Goal: Task Accomplishment & Management: Use online tool/utility

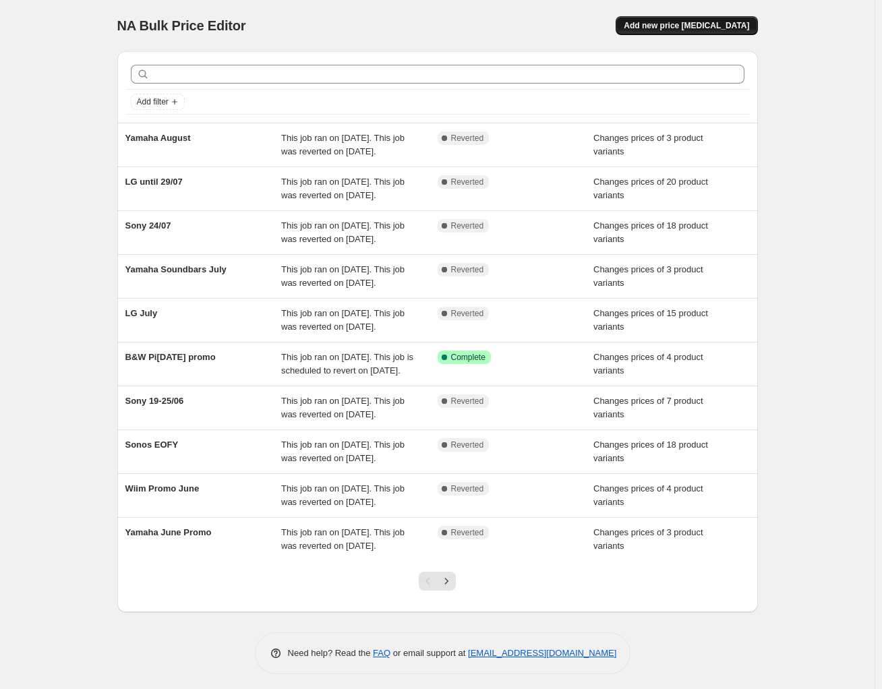
click at [692, 25] on span "Add new price [MEDICAL_DATA]" at bounding box center [685, 25] width 125 height 11
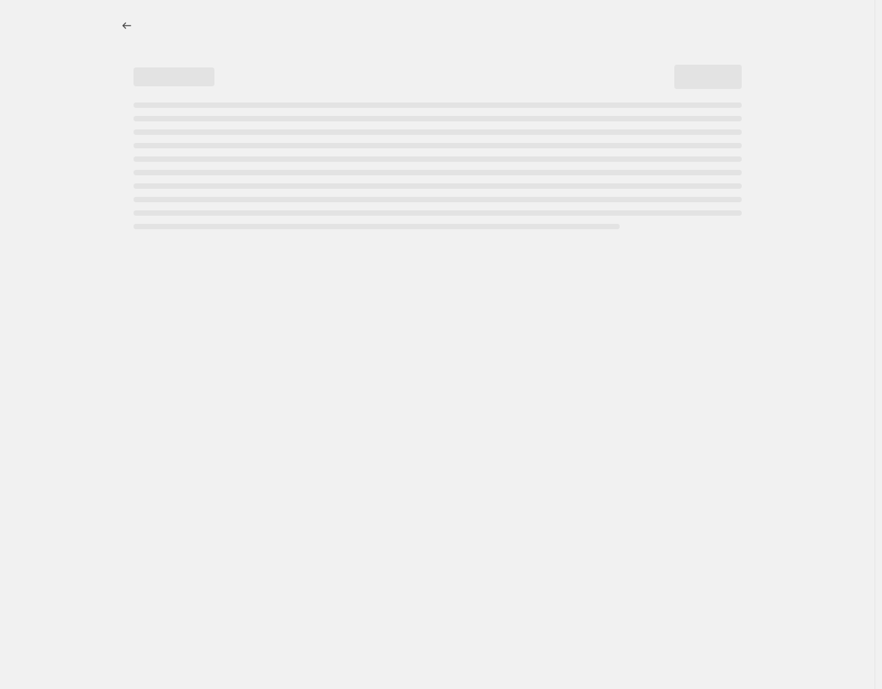
select select "percentage"
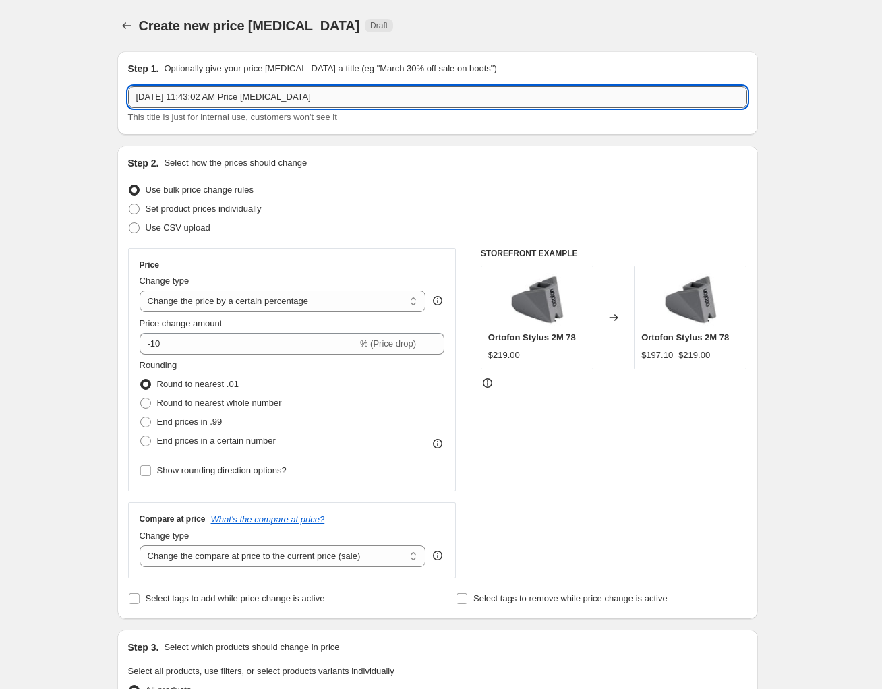
click at [227, 102] on input "[DATE] 11:43:02 AM Price [MEDICAL_DATA]" at bounding box center [437, 97] width 619 height 22
type input "B&W Headphones Fathers day 2025"
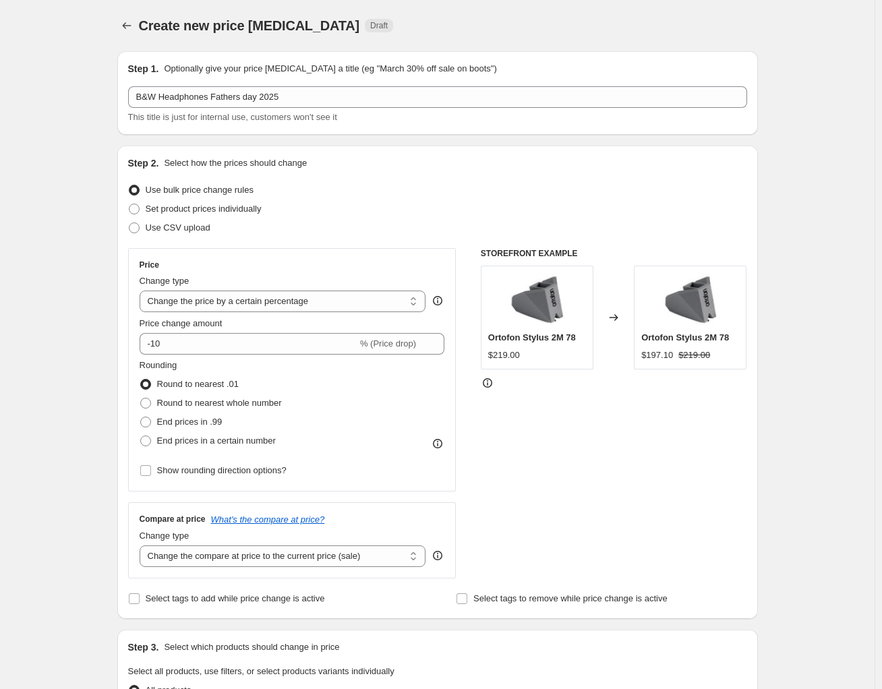
click at [0, 192] on div "Create new price [MEDICAL_DATA]. This page is ready Create new price [MEDICAL_D…" at bounding box center [437, 673] width 874 height 1347
click at [133, 211] on span at bounding box center [134, 209] width 11 height 11
click at [129, 204] on input "Set product prices individually" at bounding box center [129, 204] width 1 height 1
radio input "true"
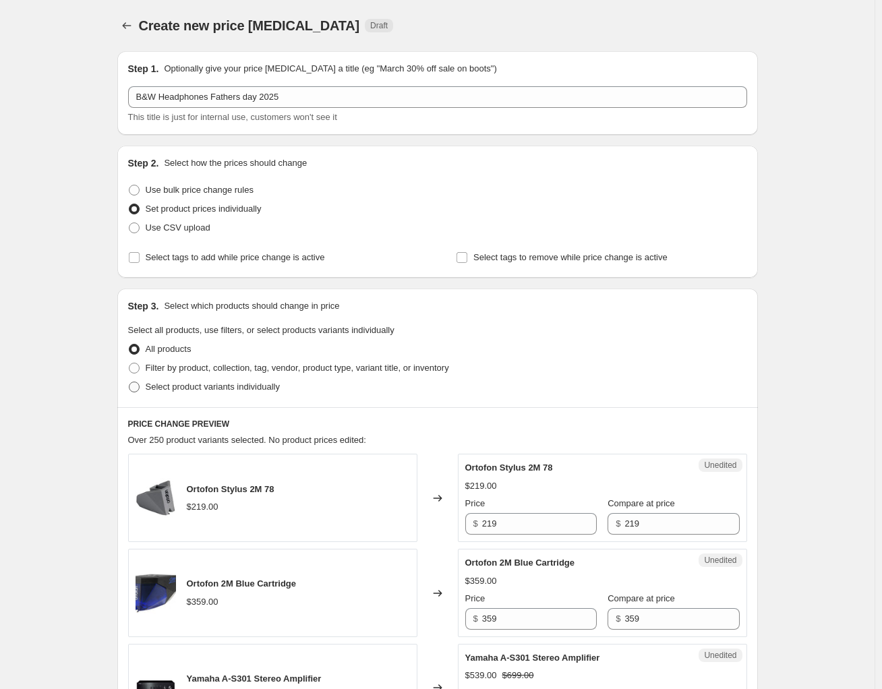
click at [136, 386] on span at bounding box center [134, 386] width 11 height 11
click at [129, 382] on input "Select product variants individually" at bounding box center [129, 381] width 1 height 1
radio input "true"
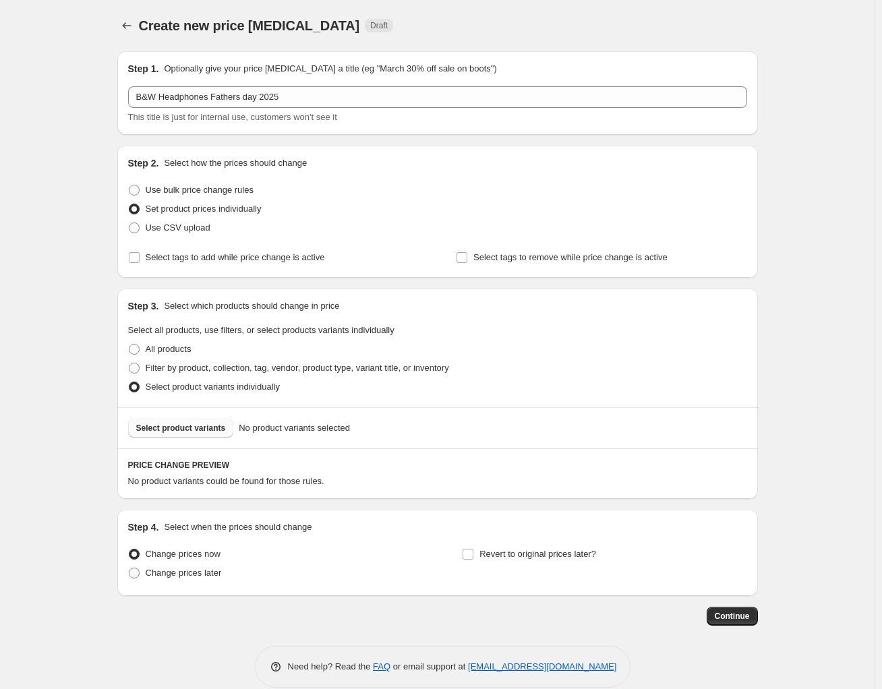
click at [181, 425] on span "Select product variants" at bounding box center [181, 428] width 90 height 11
